Goal: Check status: Check status

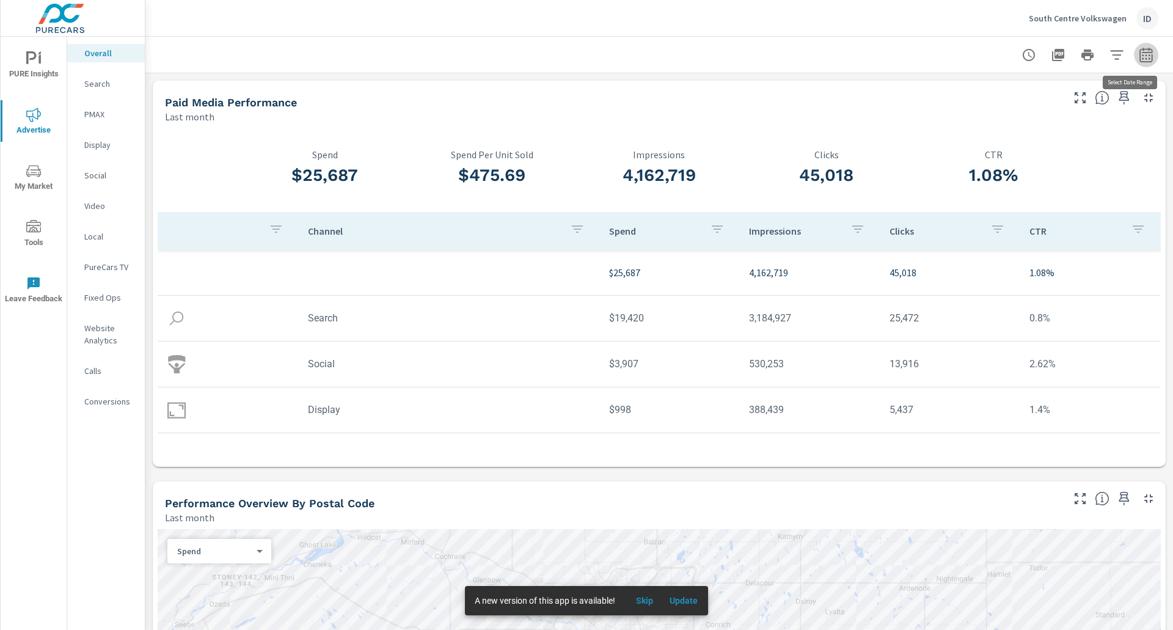
click at [1138, 57] on icon "button" at bounding box center [1145, 55] width 15 height 15
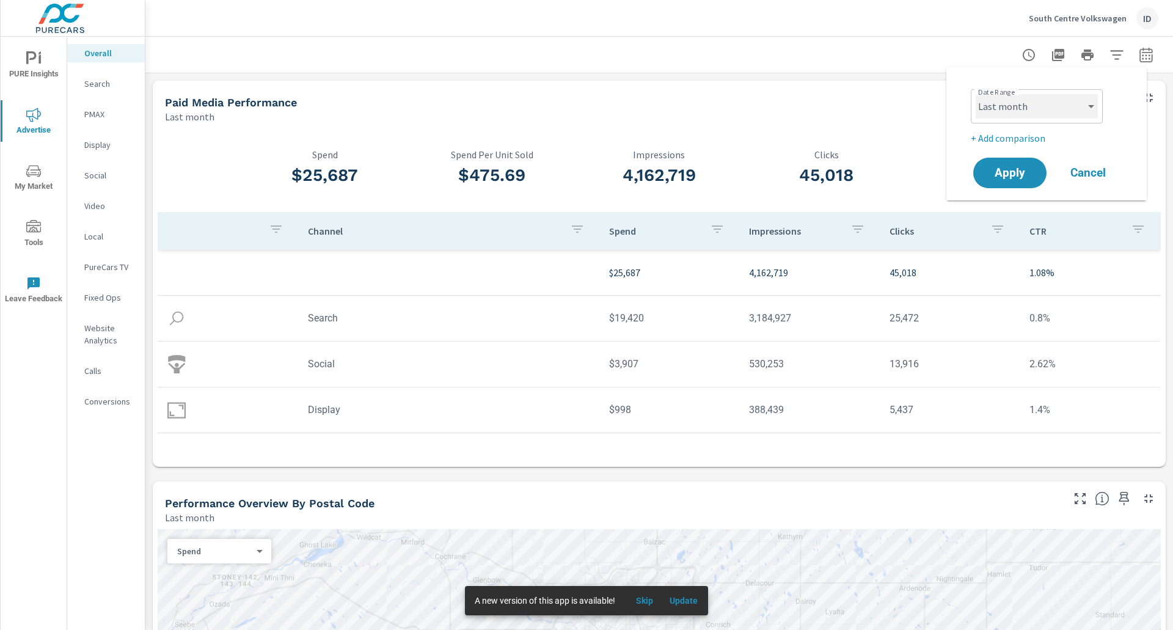
click at [993, 95] on select "Custom Yesterday Last week Last 7 days Last 14 days Last 30 days Last 45 days L…" at bounding box center [1036, 106] width 122 height 24
click at [975, 94] on select "Custom Yesterday Last week Last 7 days Last 14 days Last 30 days Last 45 days L…" at bounding box center [1036, 106] width 122 height 24
select select "Month to date"
click at [1019, 168] on span "Apply" at bounding box center [1010, 173] width 50 height 12
